Goal: Task Accomplishment & Management: Use online tool/utility

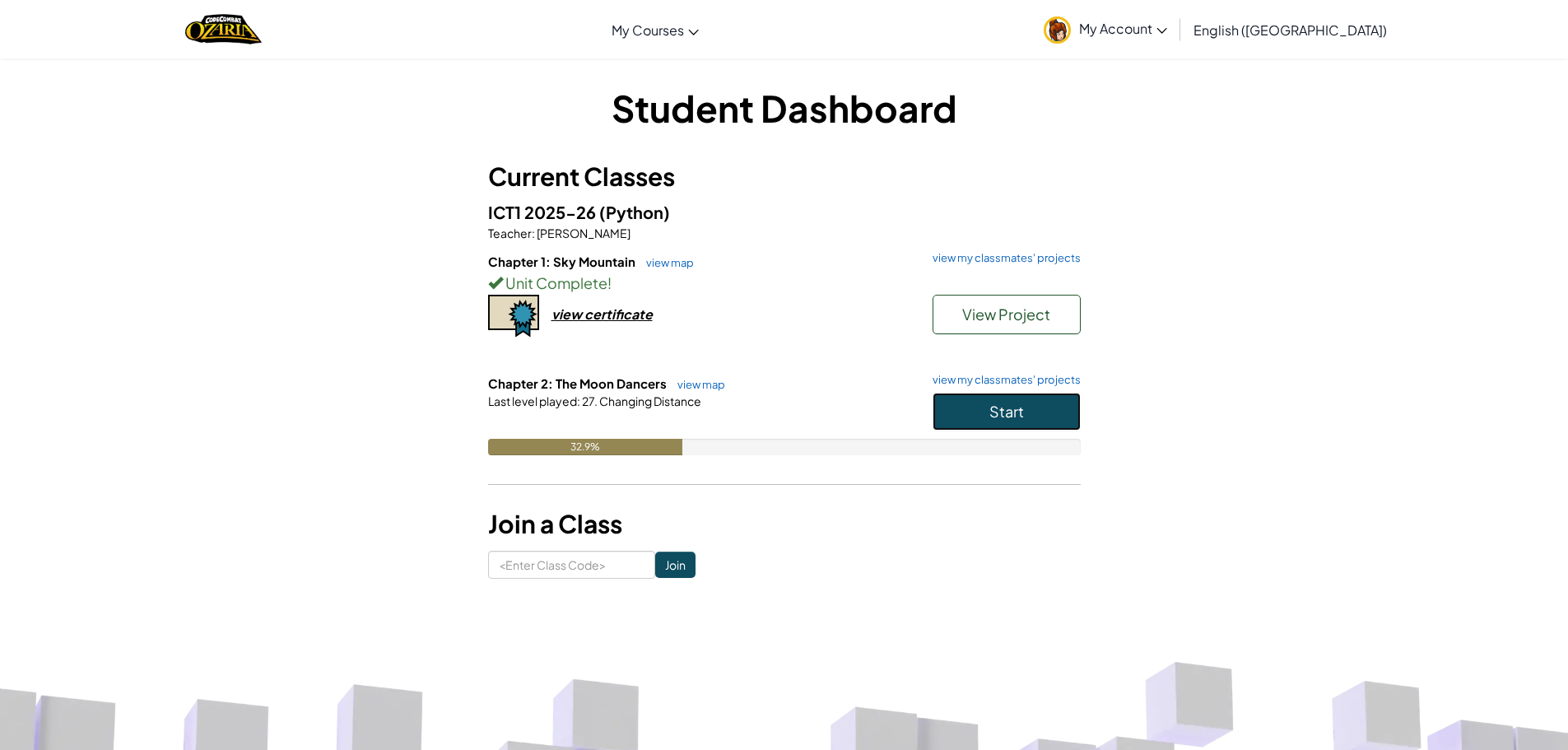
click at [1025, 403] on button "Start" at bounding box center [1007, 412] width 148 height 38
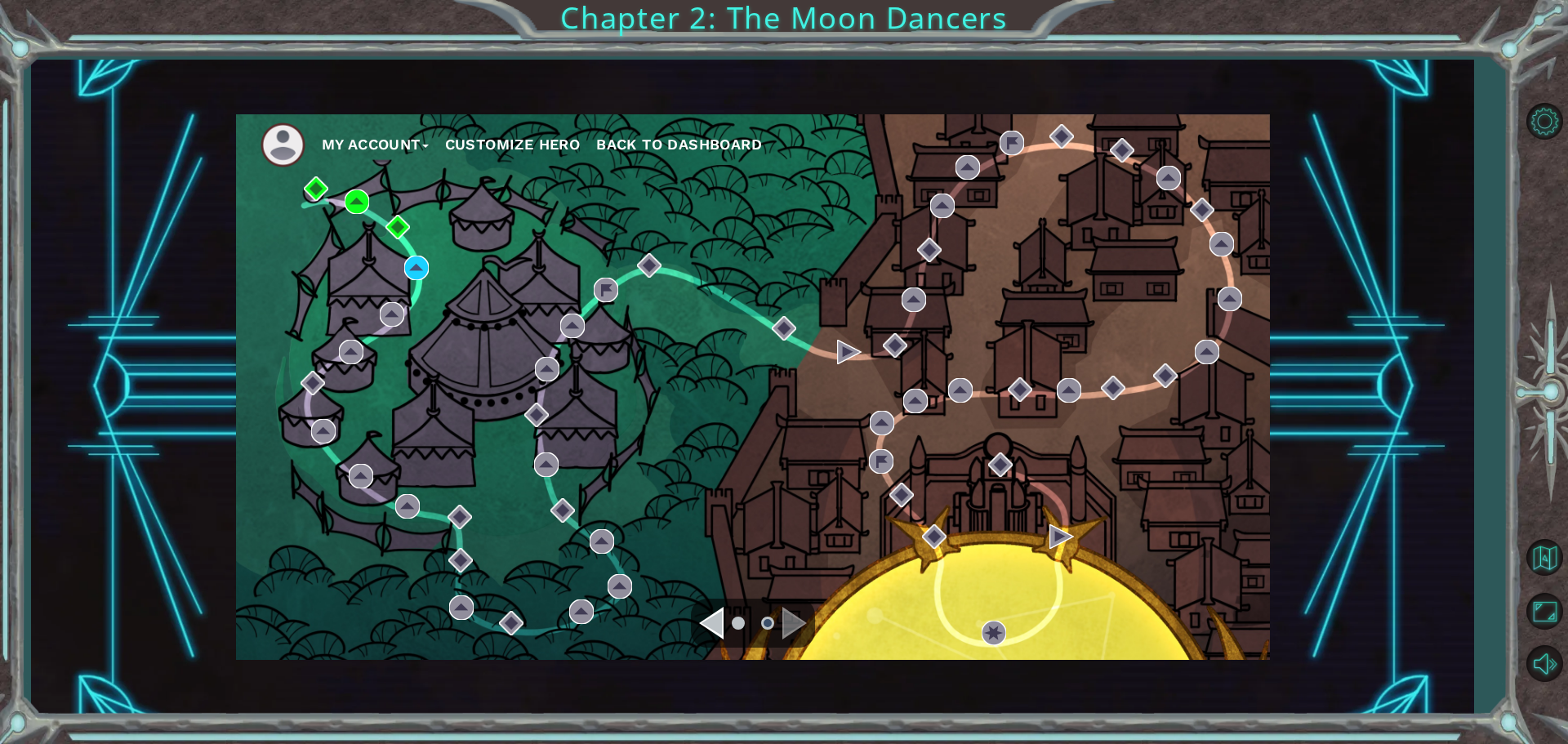
click at [402, 269] on div "My Account Customize Hero Back to Dashboard" at bounding box center [752, 387] width 1034 height 545
click at [428, 274] on div "My Account Customize Hero Back to Dashboard" at bounding box center [752, 387] width 1034 height 545
click at [419, 262] on img at bounding box center [417, 268] width 24 height 24
